Goal: Find specific page/section: Find specific page/section

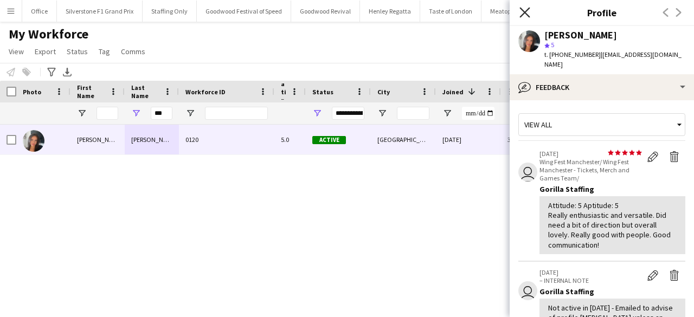
click at [522, 12] on icon "Close pop-in" at bounding box center [524, 12] width 10 height 10
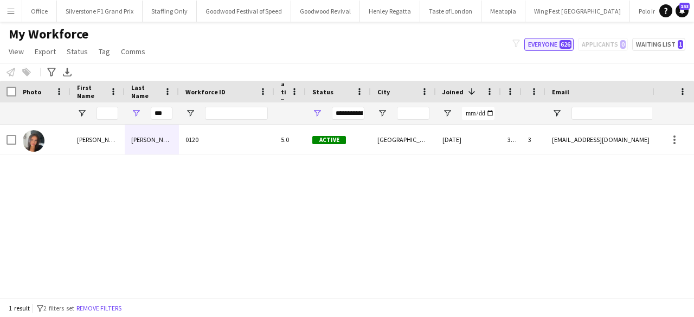
click at [547, 45] on button "Everyone 626" at bounding box center [548, 44] width 49 height 13
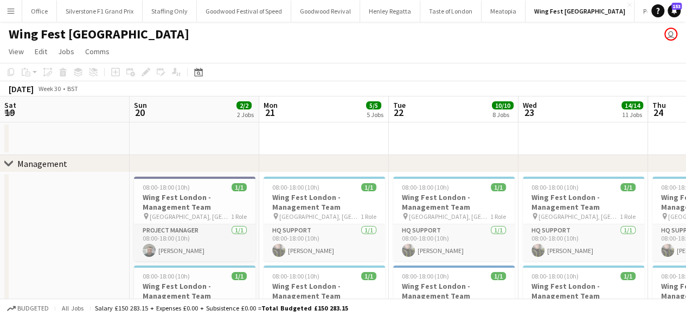
scroll to position [0, 554]
